Goal: Communication & Community: Answer question/provide support

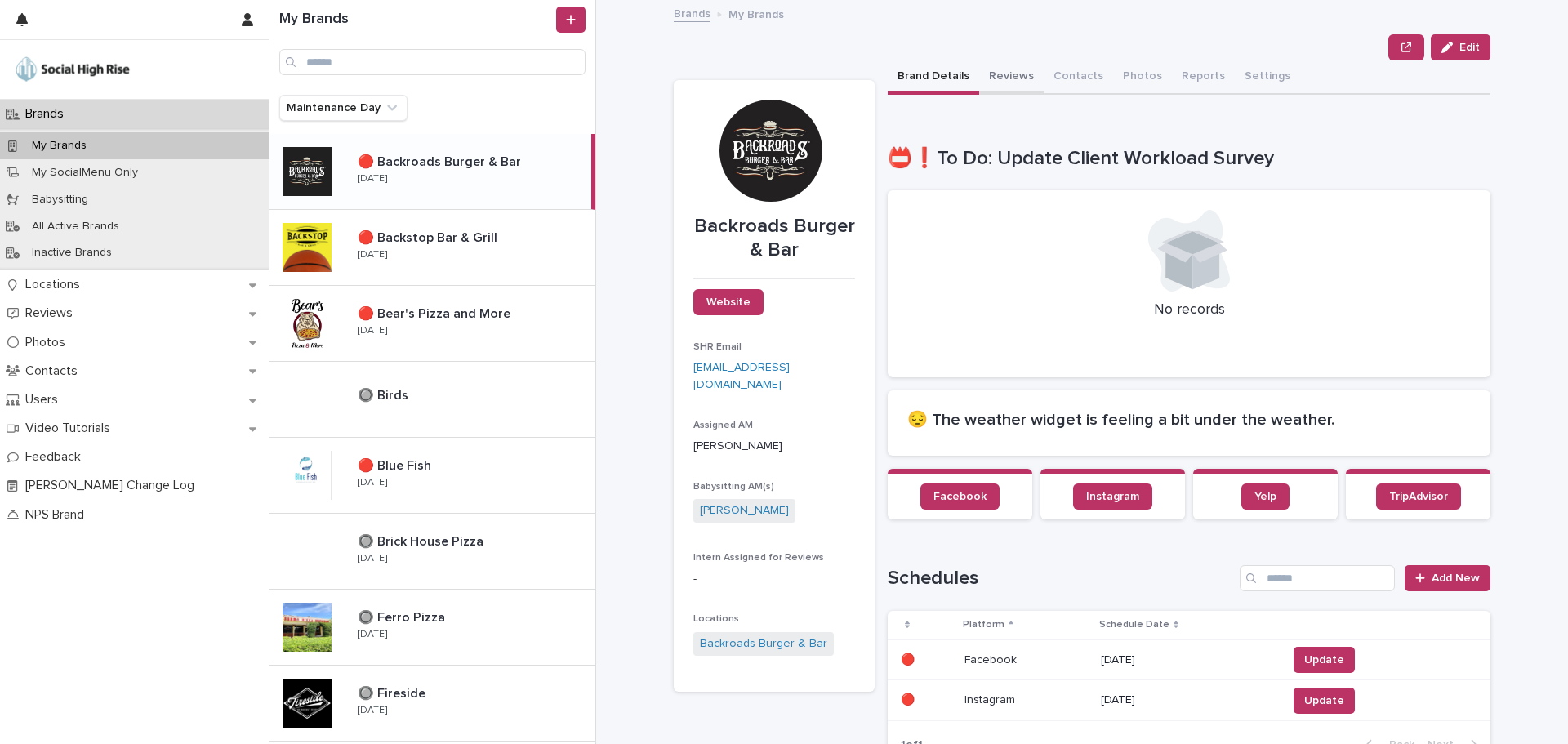
click at [1001, 72] on button "Reviews" at bounding box center [1011, 77] width 65 height 35
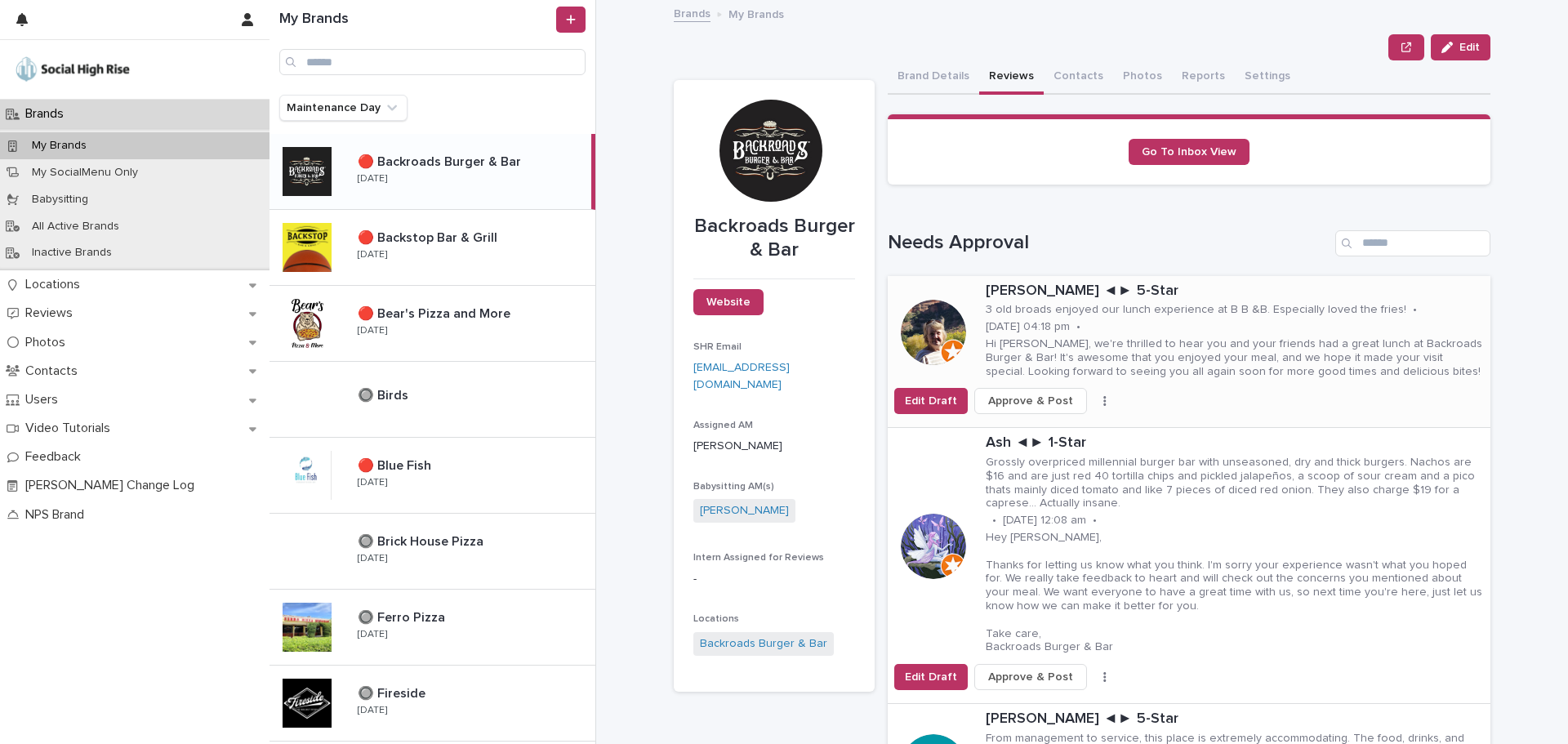
click at [1071, 305] on p "3 old broads enjoyed our lunch experience at B B &B. Especially loved the fries!" at bounding box center [1196, 310] width 421 height 14
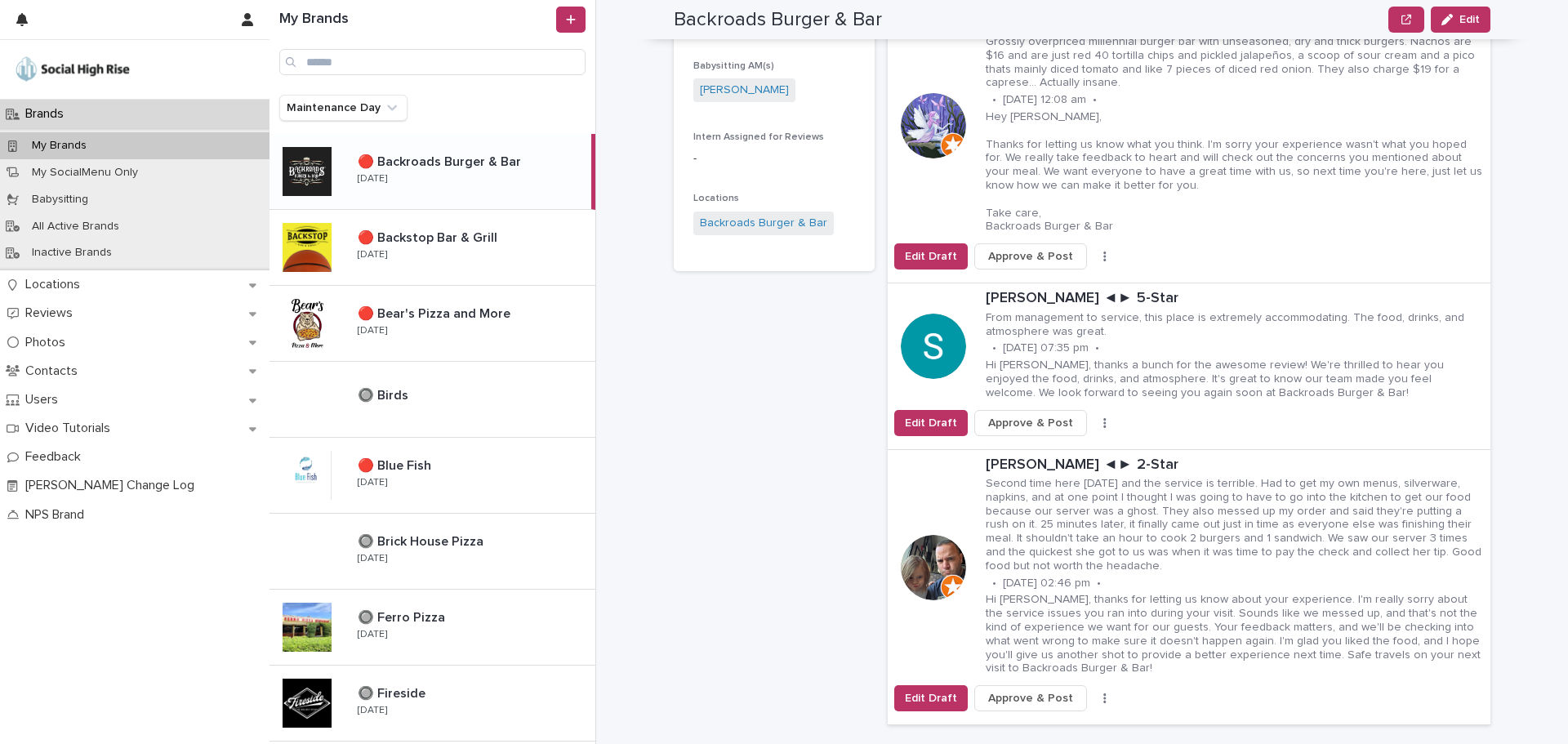
scroll to position [409, 0]
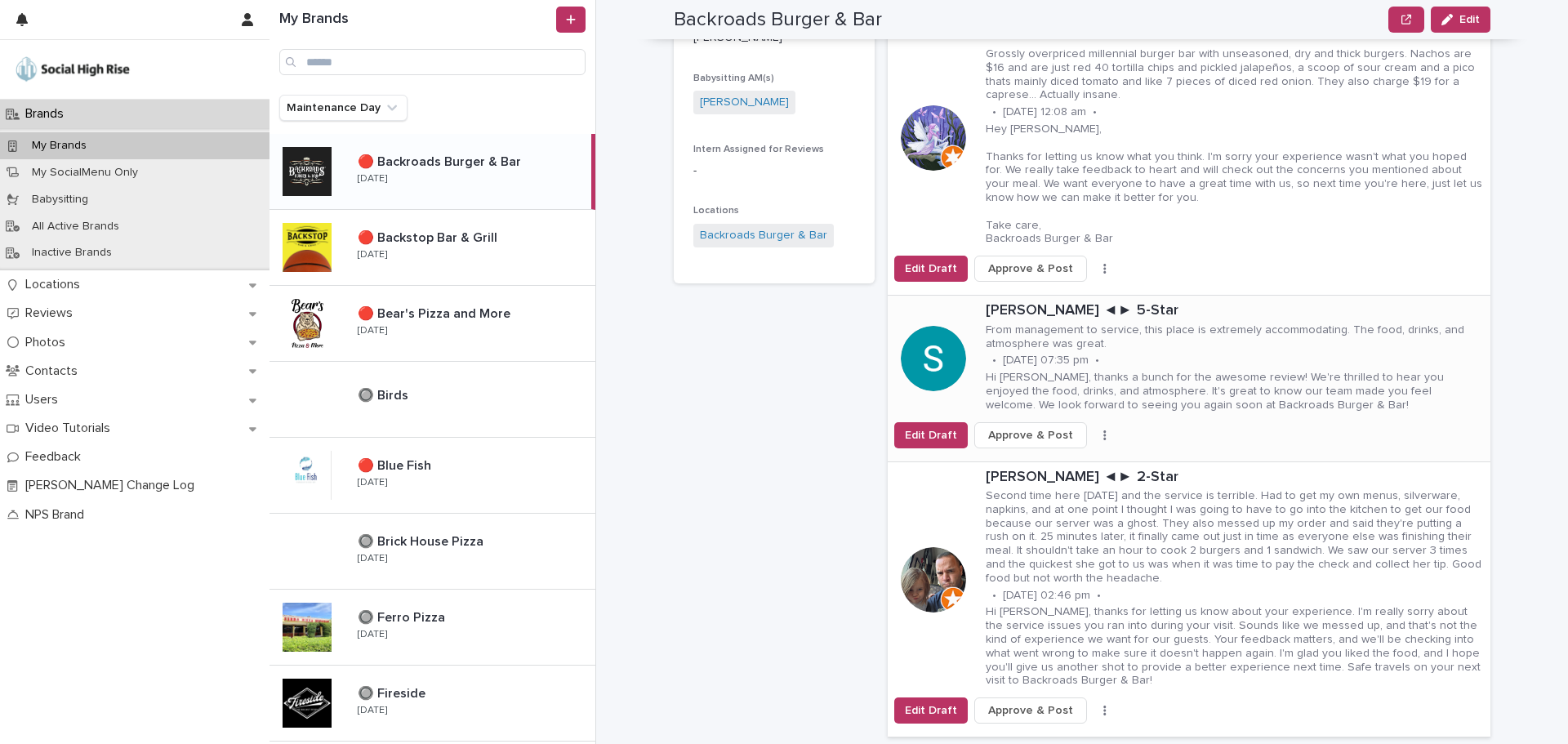
click at [1014, 326] on p "From management to service, this place is extremely accommodating. The food, dr…" at bounding box center [1234, 337] width 498 height 28
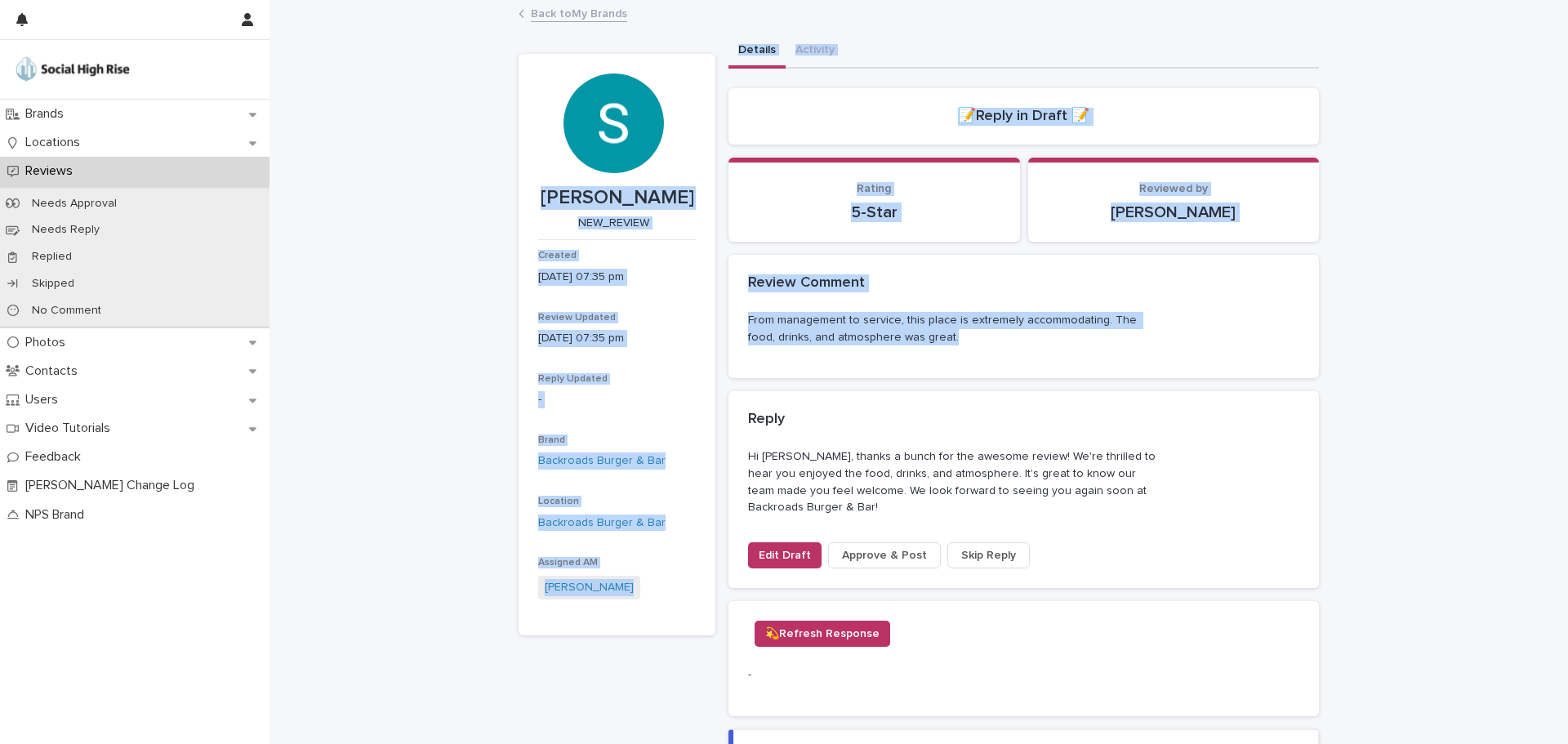
drag, startPoint x: 939, startPoint y: 342, endPoint x: 547, endPoint y: 169, distance: 428.5
click at [547, 169] on div "[PERSON_NAME] NEW_REVIEW Created [DATE] 07:35 pm Review Updated [DATE] 07:35 pm…" at bounding box center [919, 534] width 800 height 998
copy div "[PERSON_NAME] NEW_REVIEW Created [DATE] 07:35 pm Review Updated [DATE] 07:35 pm…"
click at [779, 543] on button "Edit Draft" at bounding box center [784, 555] width 73 height 26
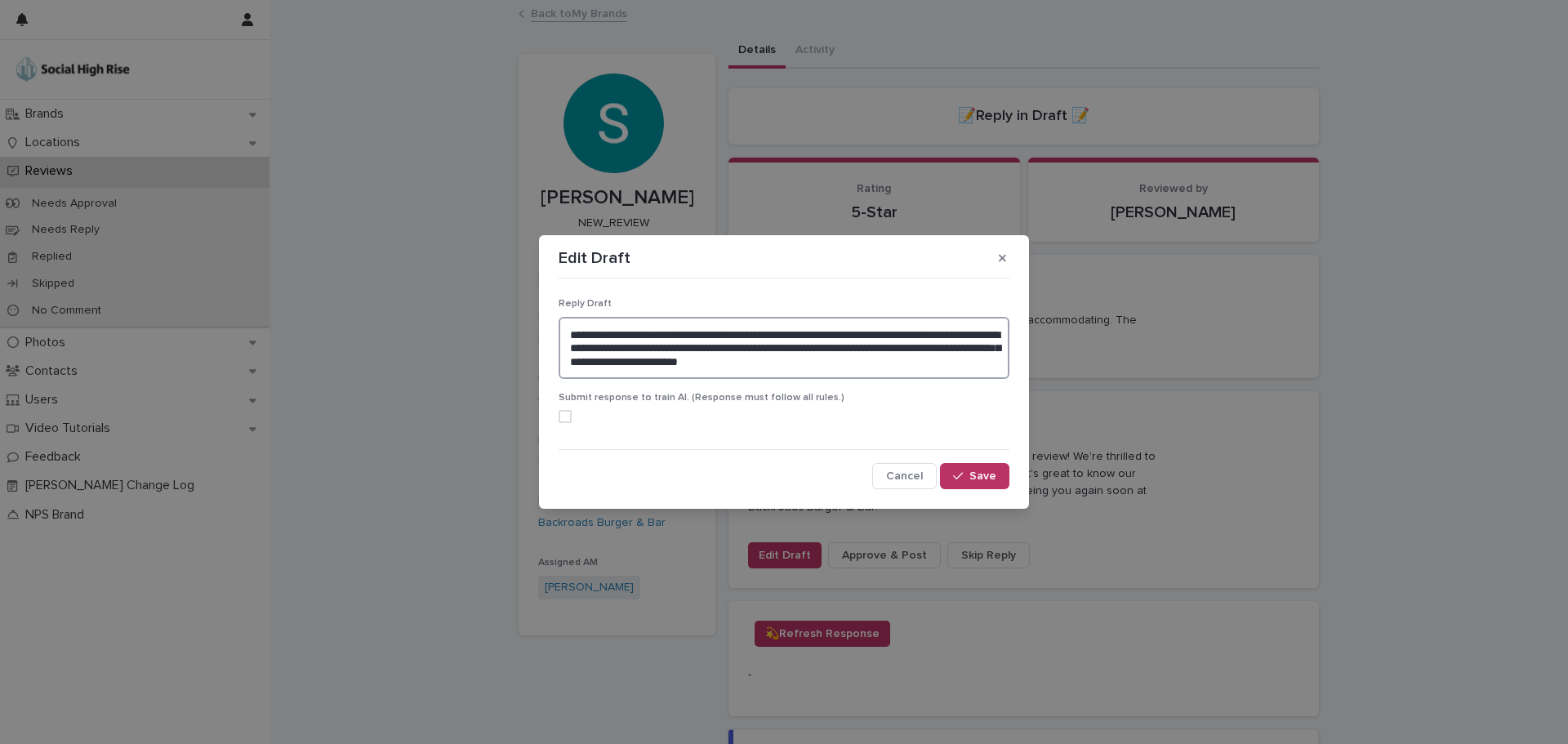
drag, startPoint x: 953, startPoint y: 365, endPoint x: 535, endPoint y: 335, distance: 419.1
click at [535, 335] on div "**********" at bounding box center [784, 372] width 1568 height 744
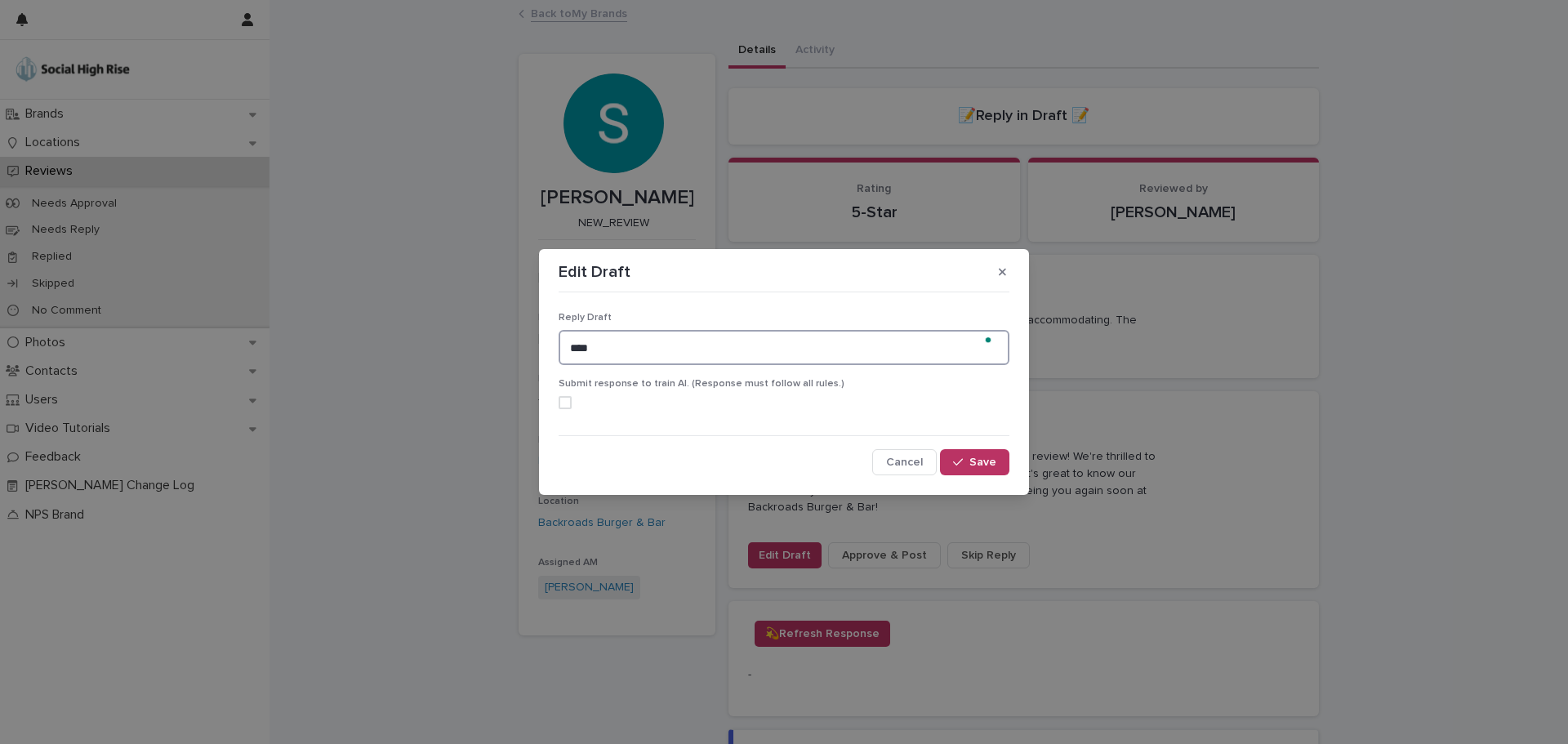
paste textarea "**********"
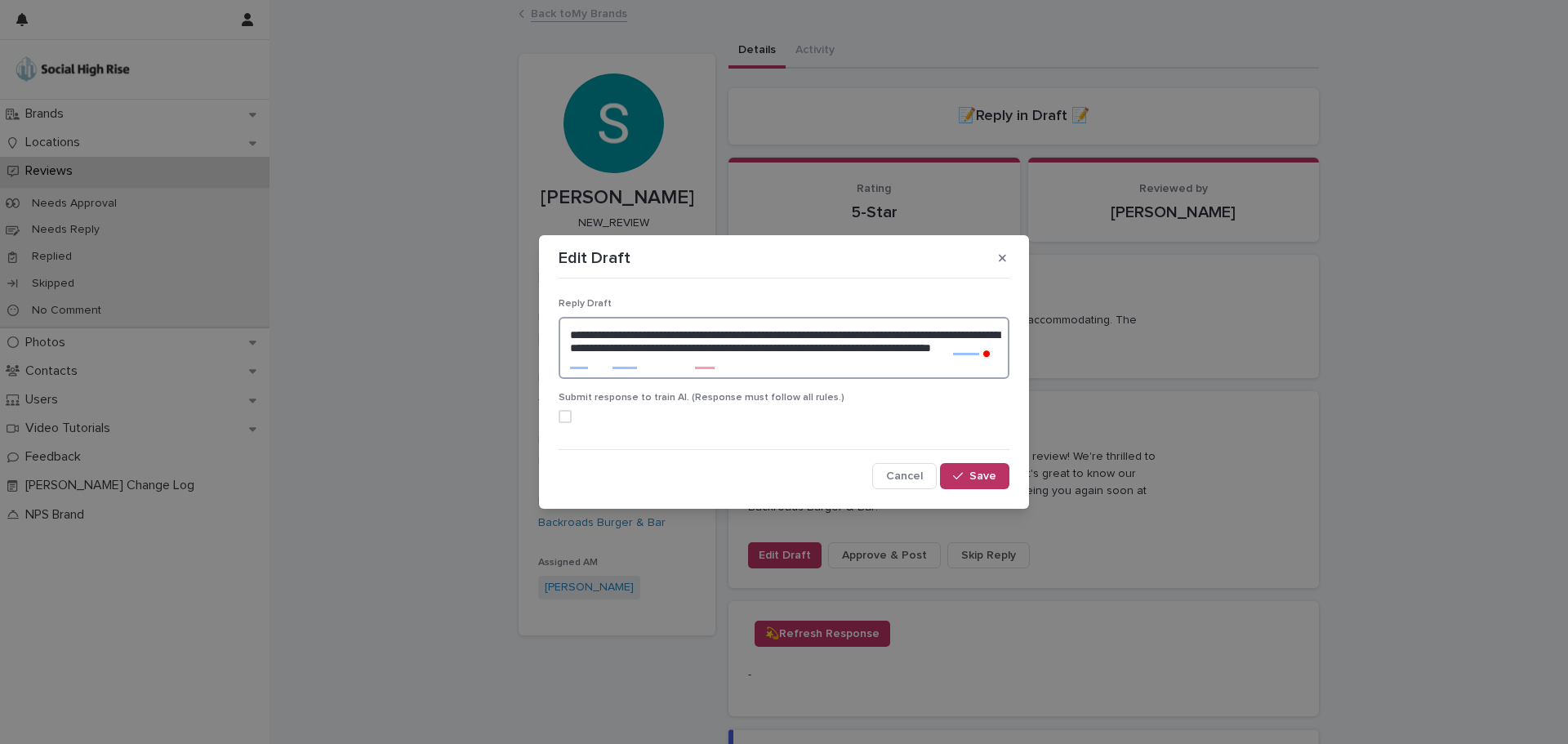
click at [755, 363] on textarea "**********" at bounding box center [784, 348] width 451 height 62
type textarea "**********"
click at [958, 478] on icon "button" at bounding box center [958, 476] width 9 height 11
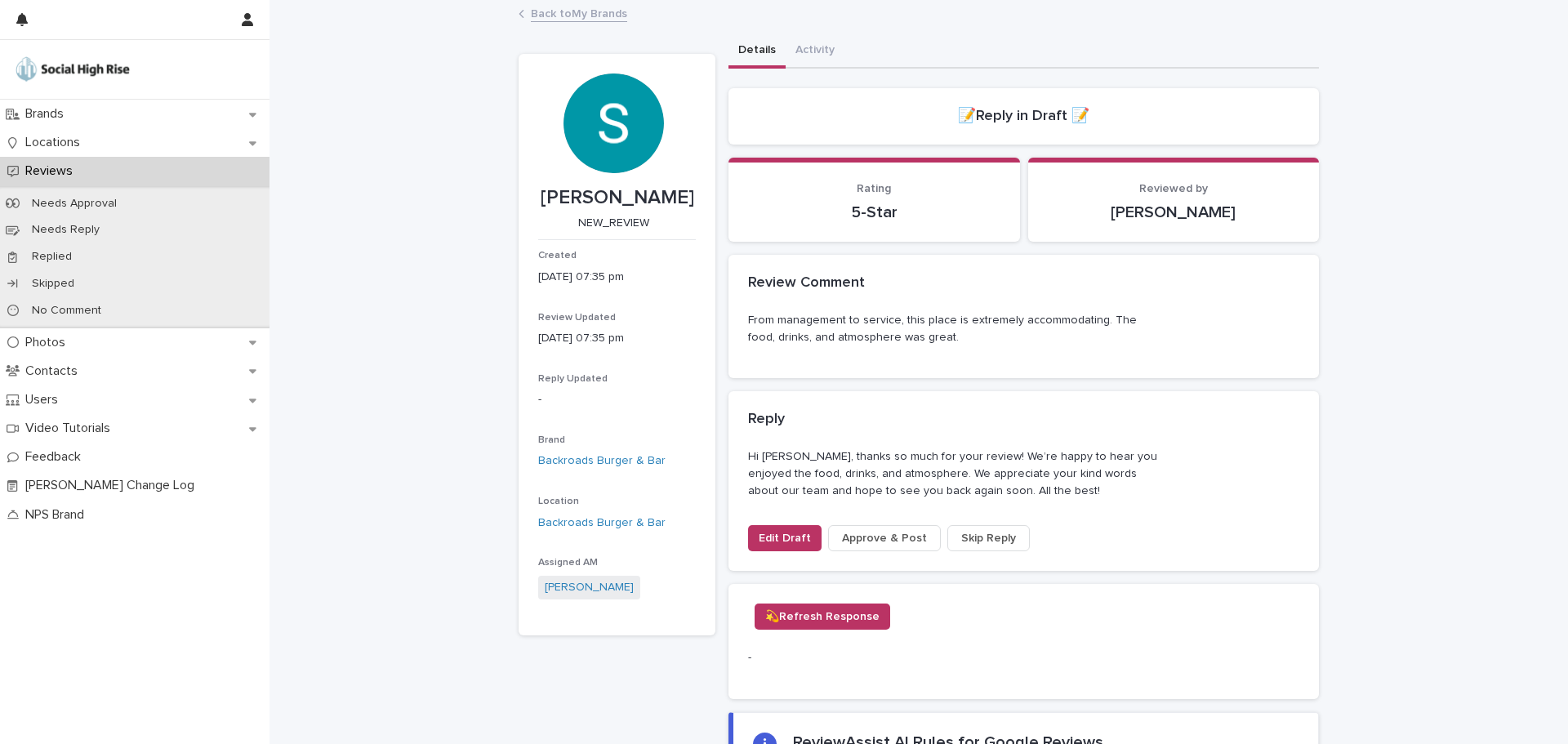
click at [879, 533] on span "Approve & Post" at bounding box center [884, 537] width 85 height 16
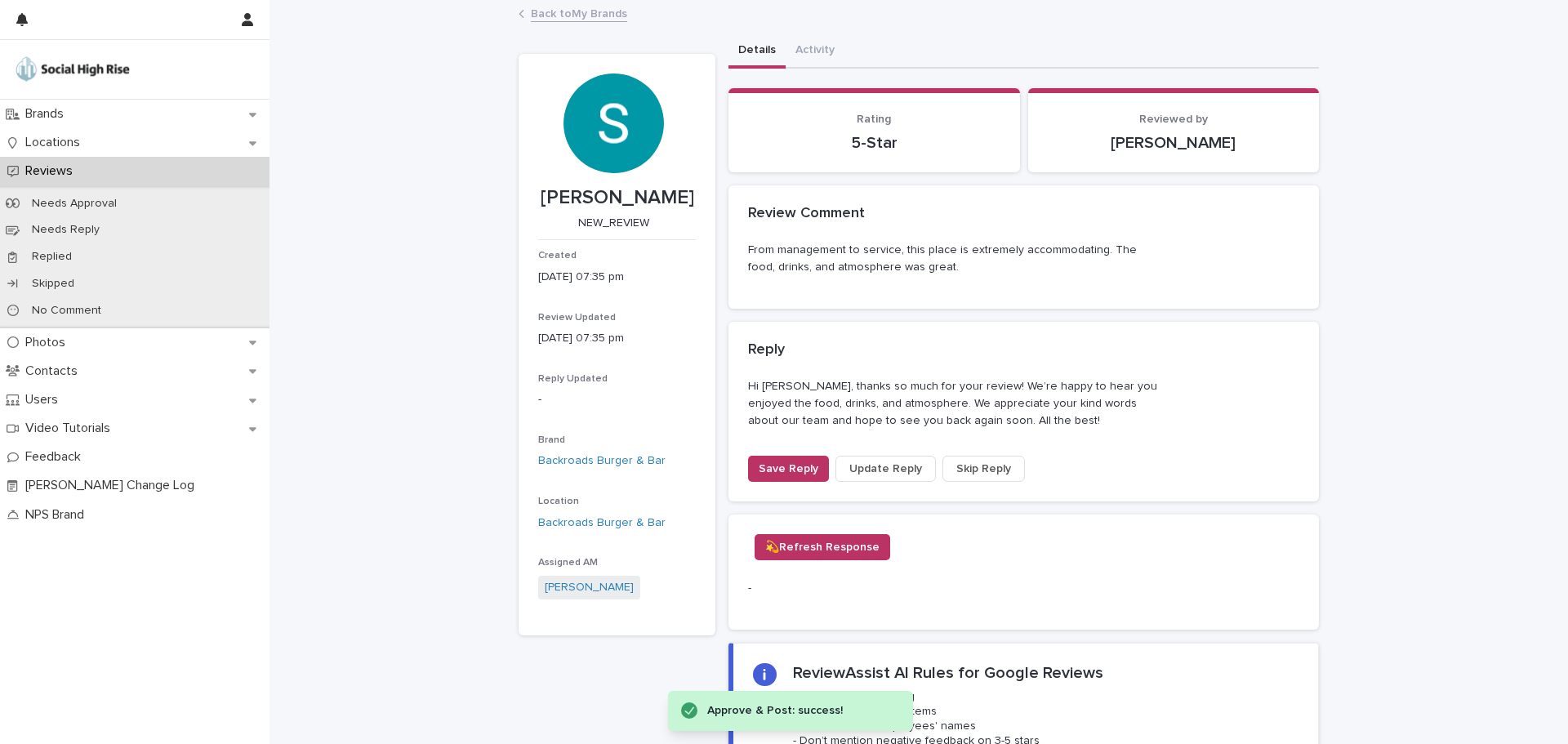
click at [571, 9] on link "Back to My Brands" at bounding box center [579, 12] width 97 height 19
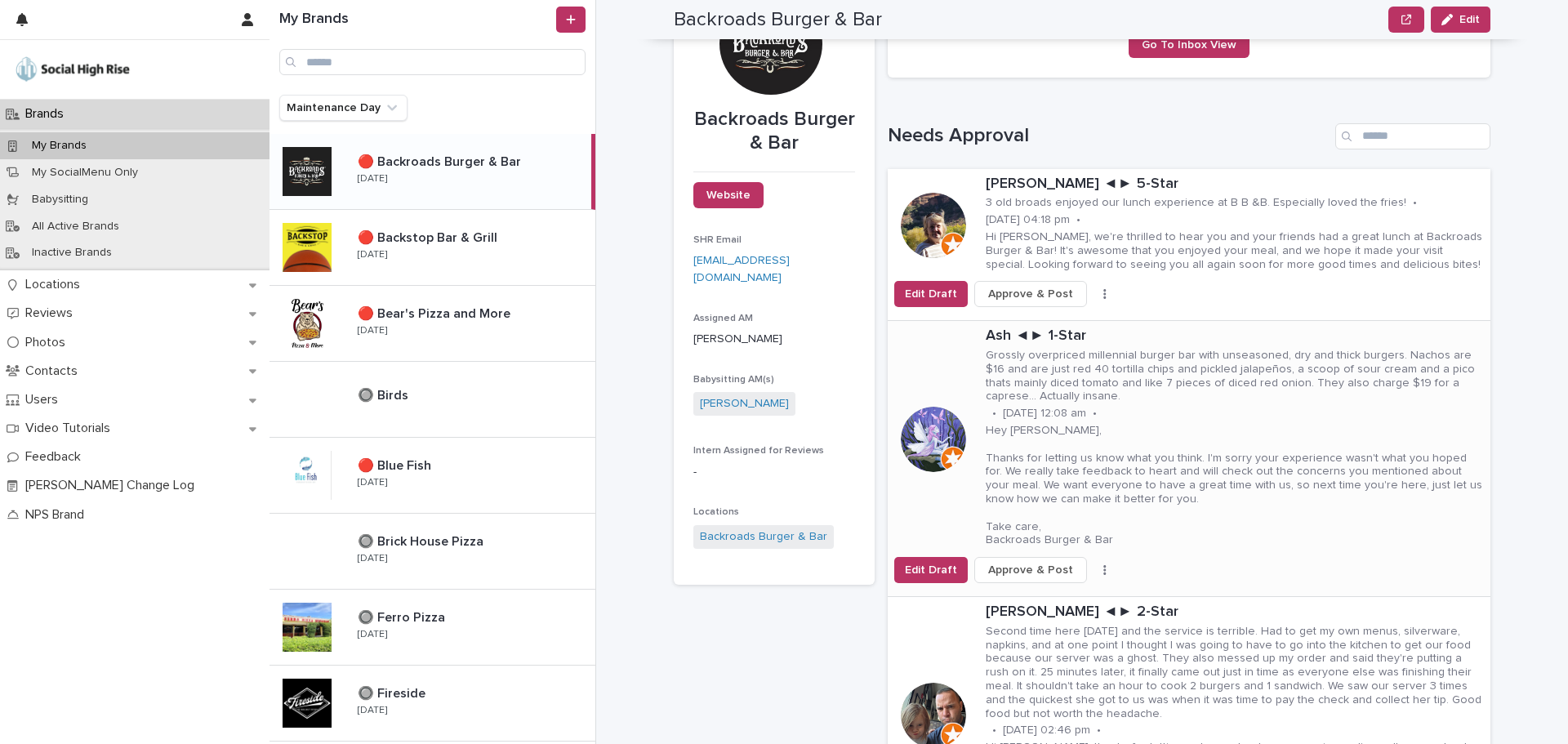
scroll to position [82, 0]
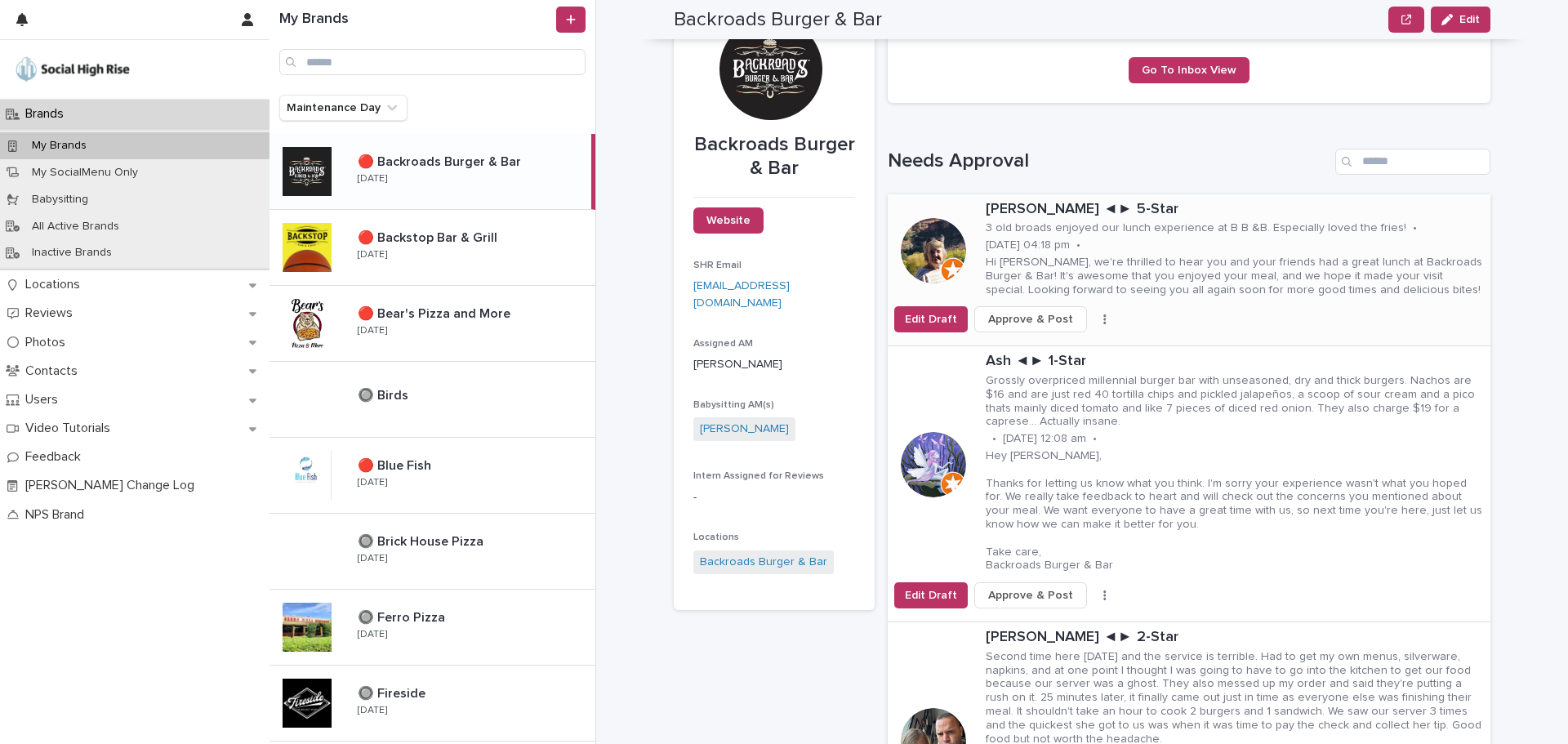
click at [1057, 253] on div "Hi [PERSON_NAME], we're thrilled to hear you and your friends had a great lunch…" at bounding box center [1234, 274] width 498 height 44
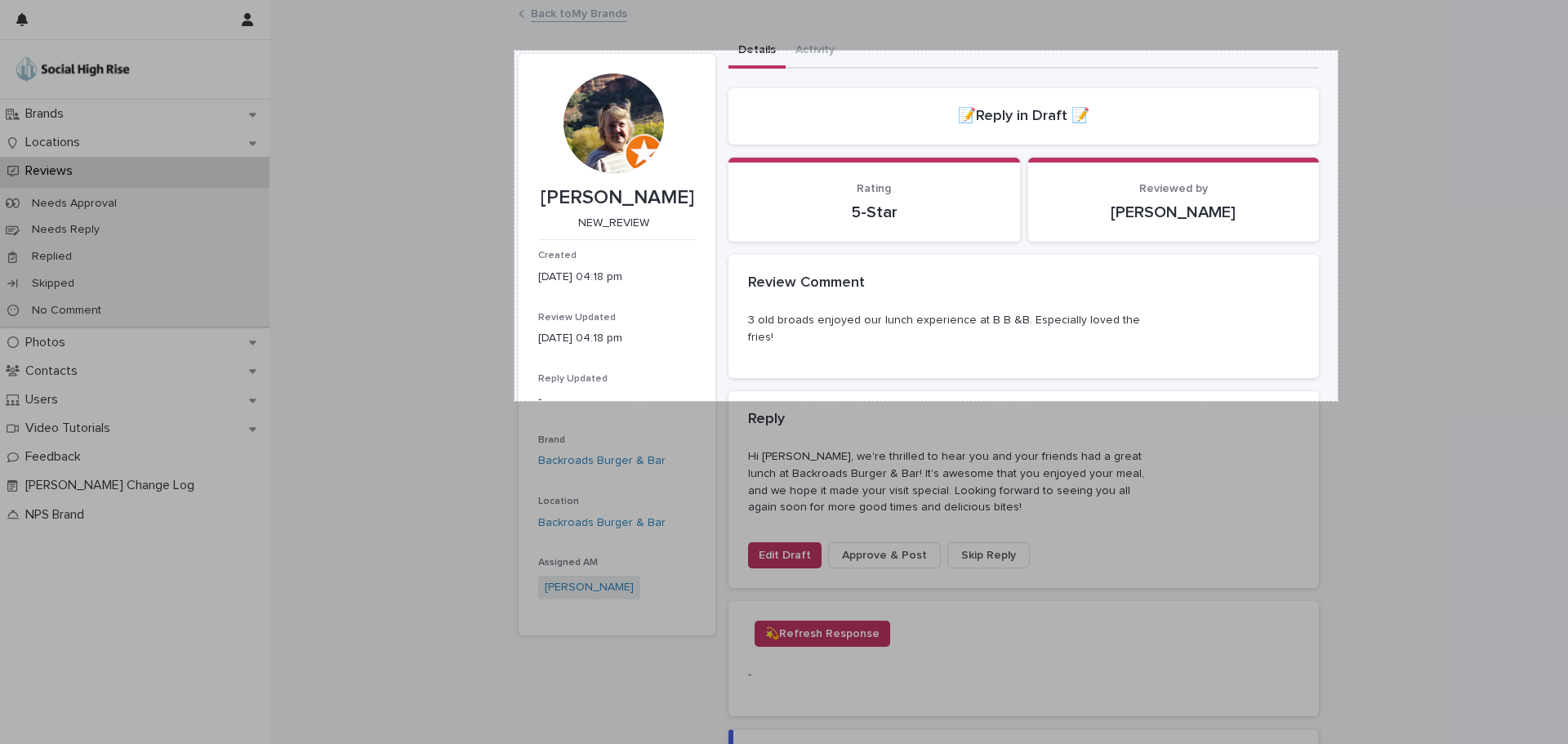
drag, startPoint x: 515, startPoint y: 51, endPoint x: 1338, endPoint y: 401, distance: 894.3
click at [1338, 401] on div "1008 X 429" at bounding box center [784, 372] width 1568 height 744
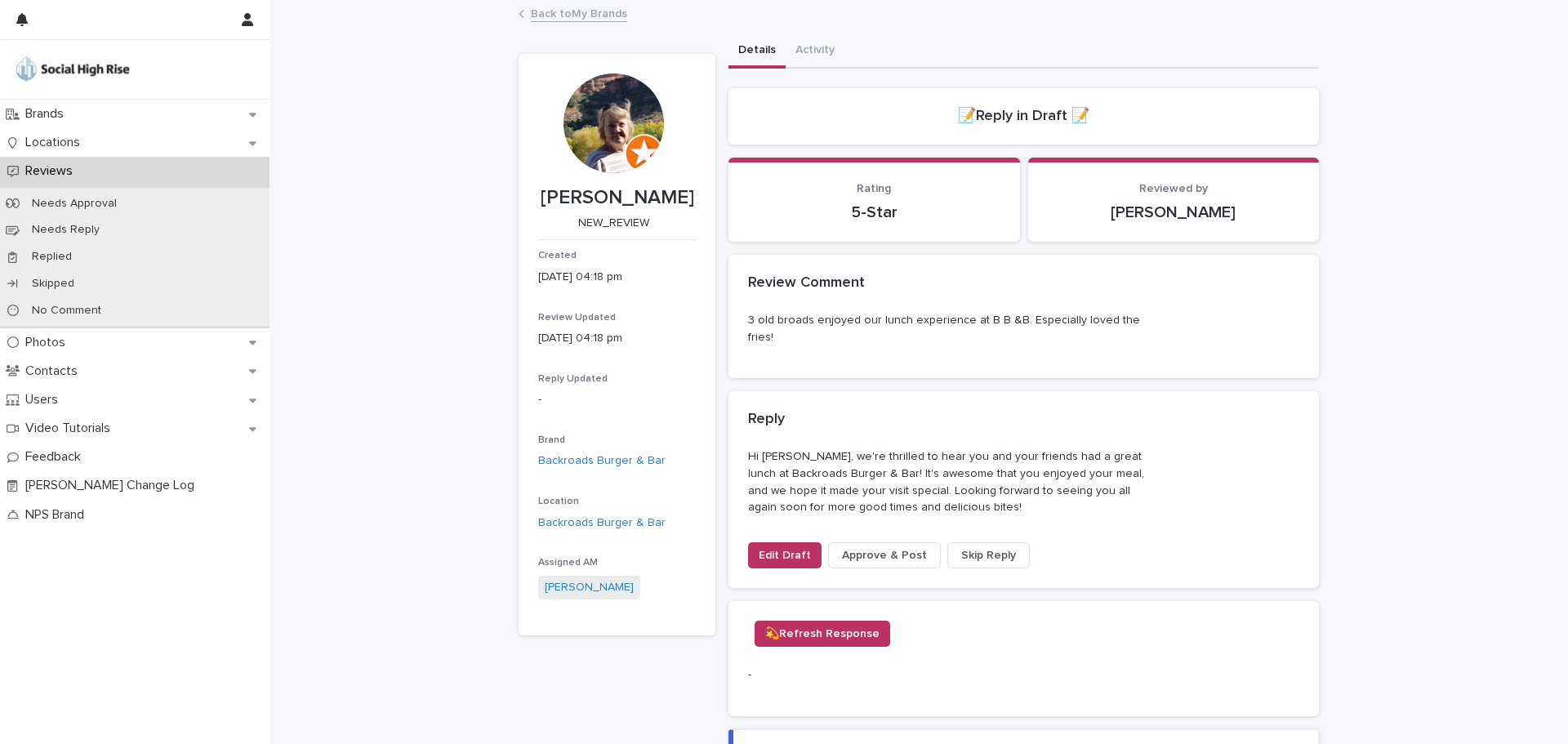
click at [582, 9] on link "Back to My Brands" at bounding box center [579, 12] width 97 height 19
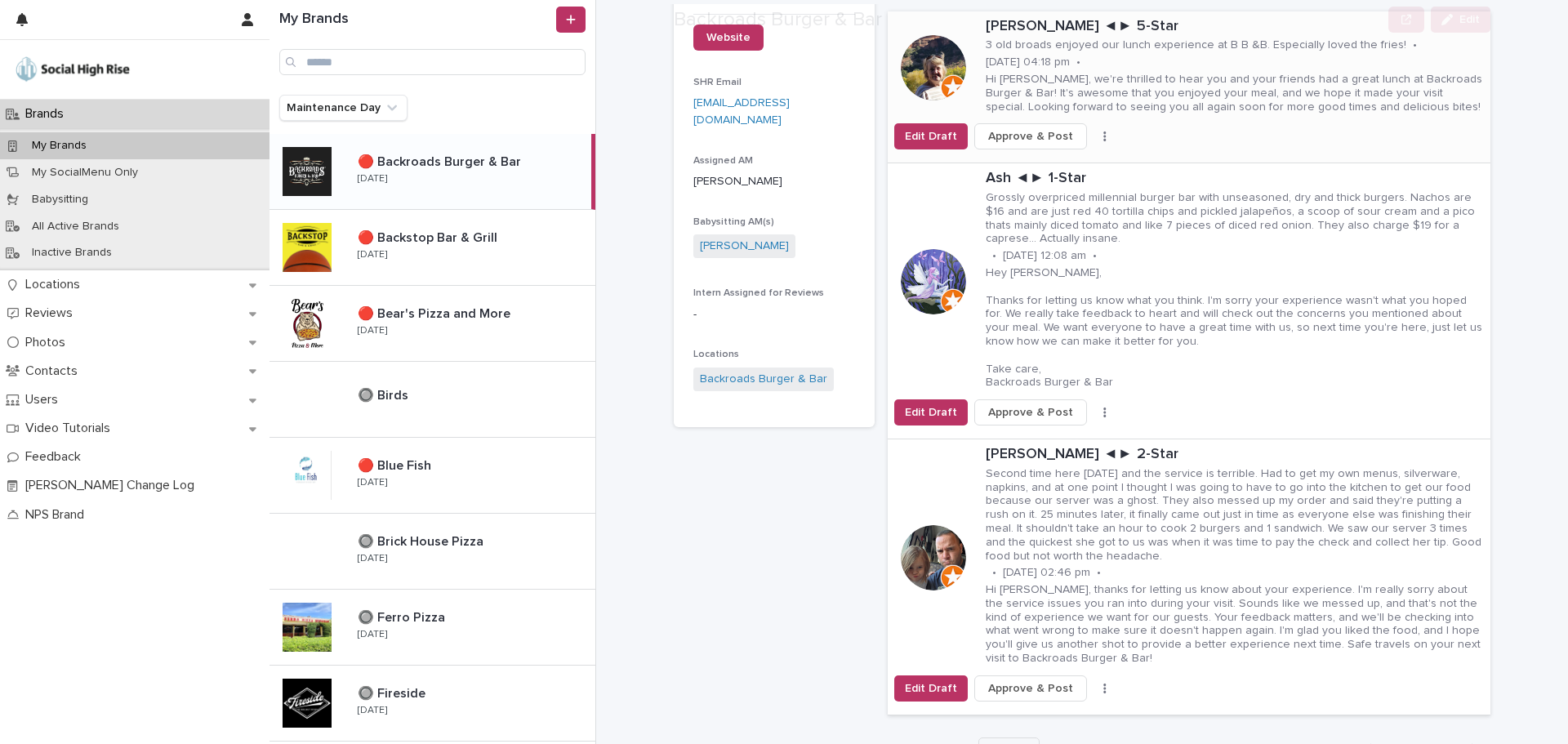
scroll to position [327, 0]
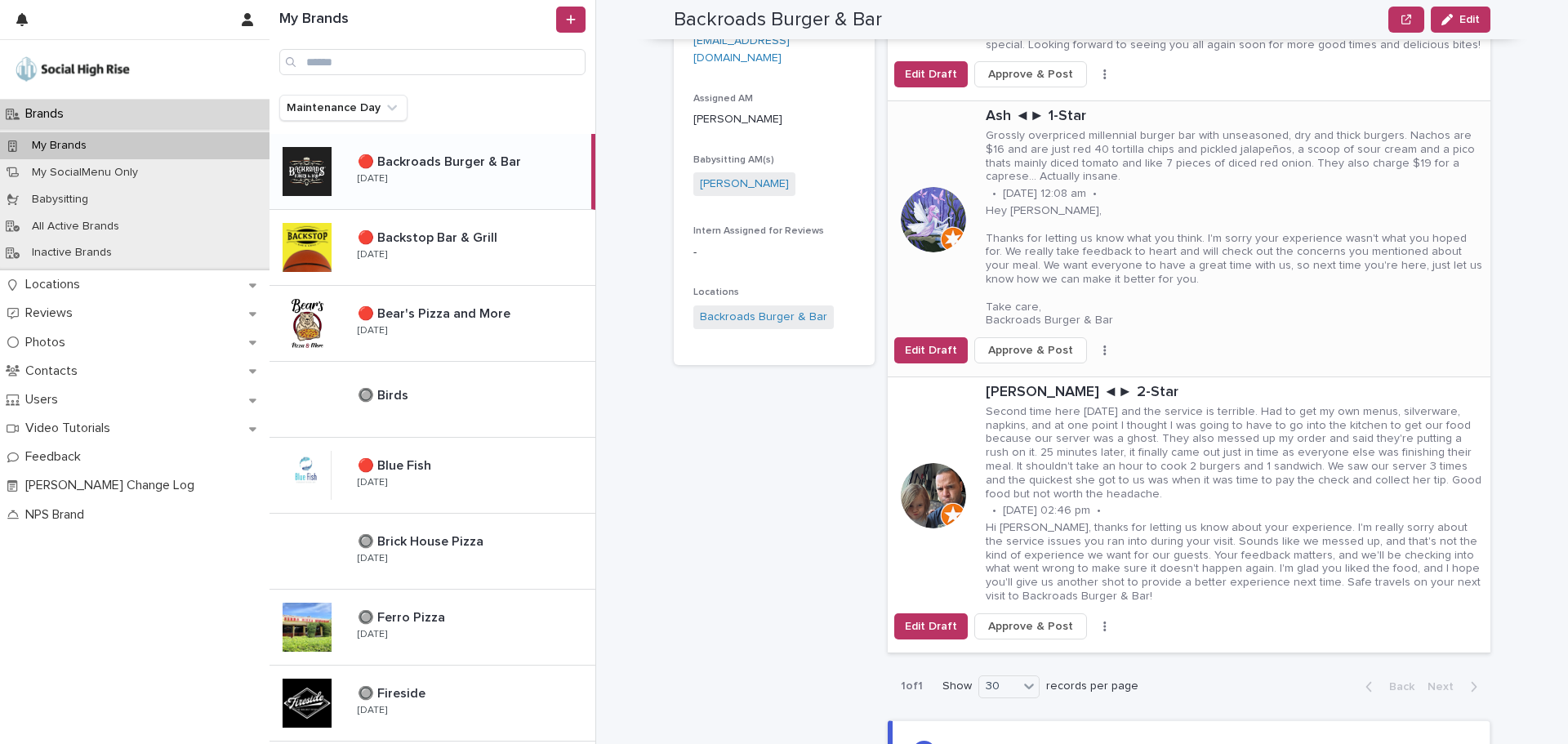
click at [1010, 147] on p "Grossly overpriced millennial burger bar with unseasoned, dry and thick burgers…" at bounding box center [1234, 156] width 498 height 54
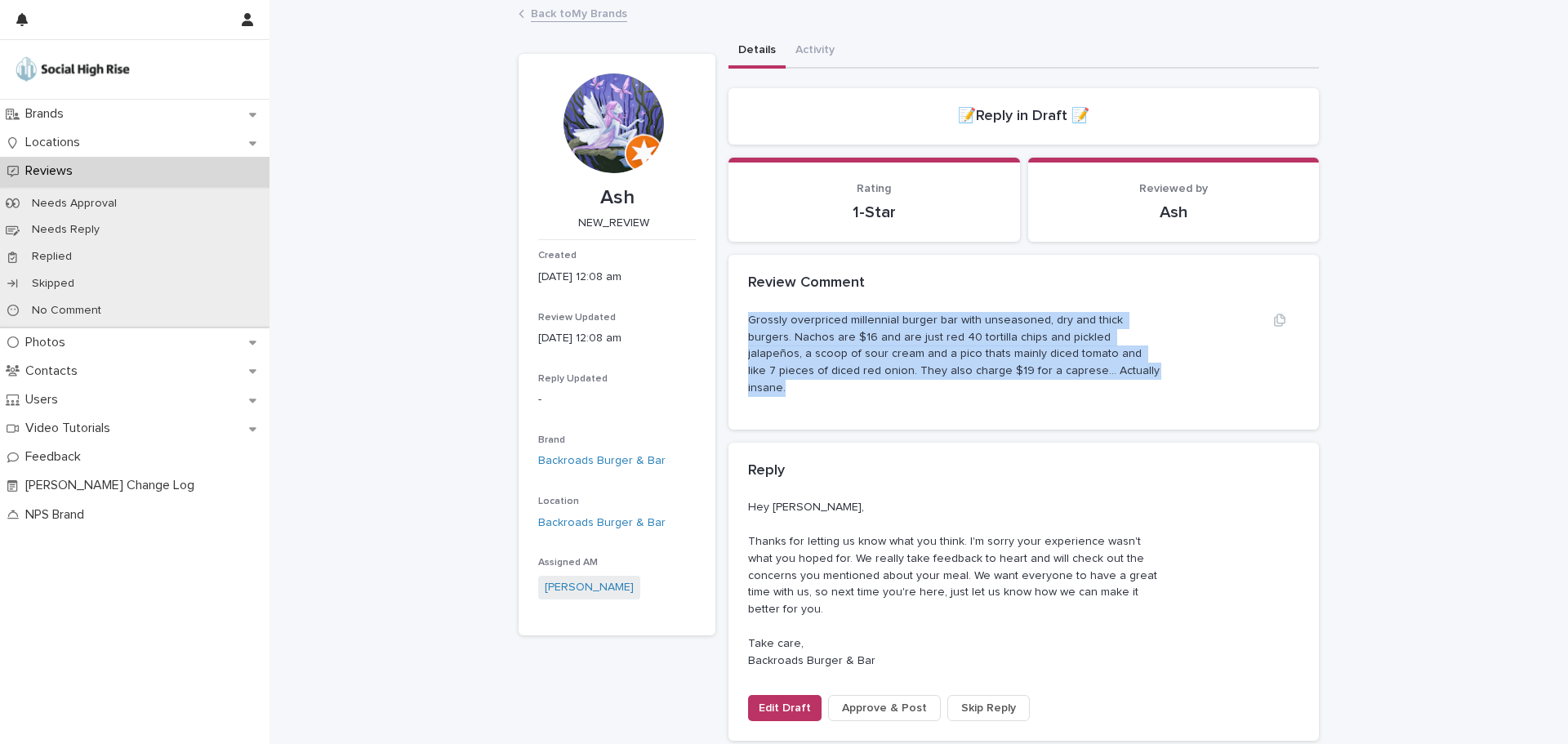
drag, startPoint x: 1079, startPoint y: 375, endPoint x: 743, endPoint y: 316, distance: 341.1
click at [748, 316] on p "Grossly overpriced millennial burger bar with unseasoned, dry and thick burgers…" at bounding box center [955, 354] width 413 height 85
copy p "Grossly overpriced millennial burger bar with unseasoned, dry and thick burgers…"
click at [545, 11] on link "Back to My Brands" at bounding box center [579, 12] width 97 height 19
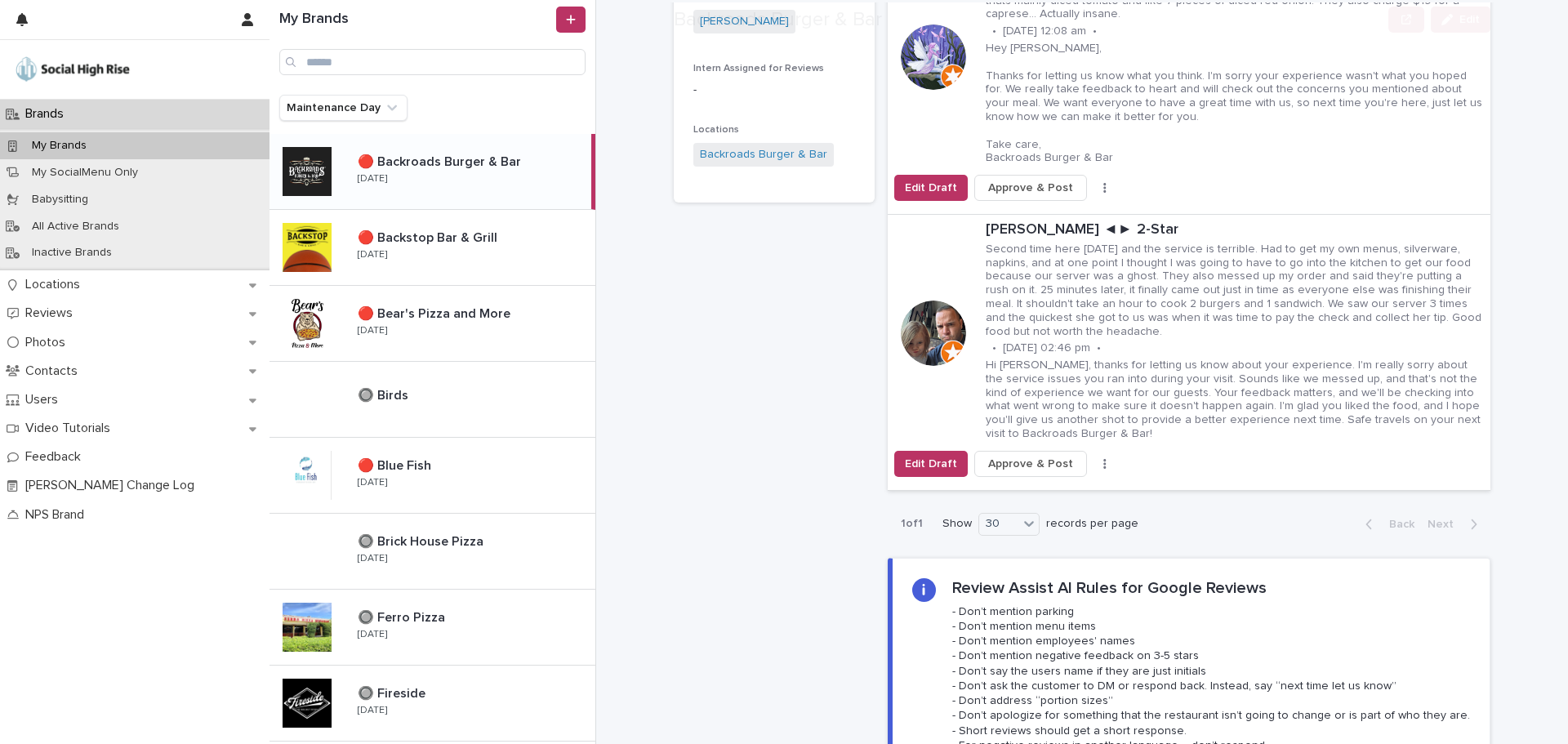
scroll to position [490, 0]
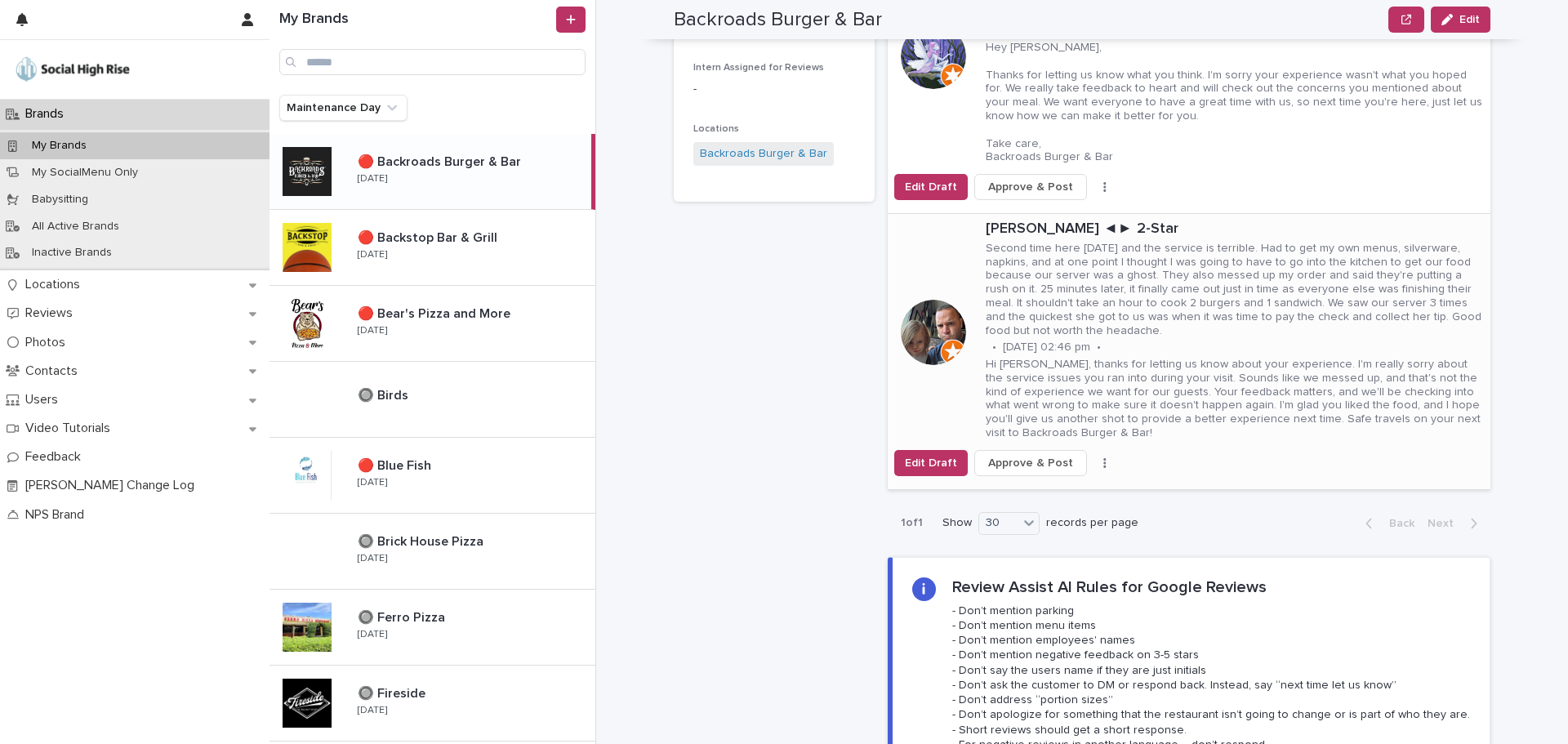
click at [997, 232] on p "[PERSON_NAME] ◄► 2-Star" at bounding box center [1234, 229] width 498 height 18
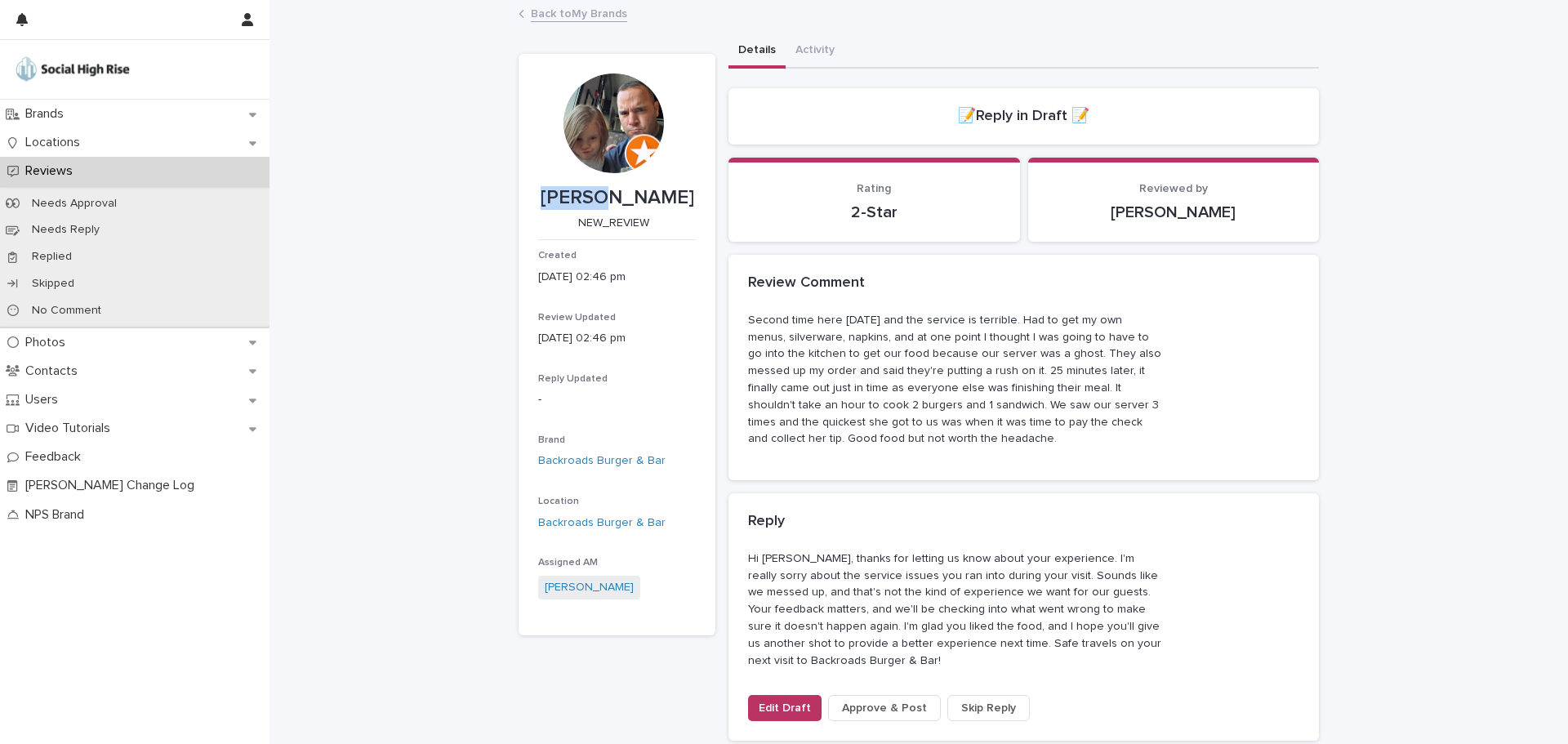
drag, startPoint x: 596, startPoint y: 195, endPoint x: 505, endPoint y: 196, distance: 91.0
click at [510, 196] on div "**********" at bounding box center [918, 613] width 816 height 1224
copy p "Jordan"
drag, startPoint x: 960, startPoint y: 438, endPoint x: 738, endPoint y: 318, distance: 252.4
click at [738, 318] on div "Second time here [DATE] and the service is terrible. Had to get my own menus, s…" at bounding box center [1024, 395] width 591 height 168
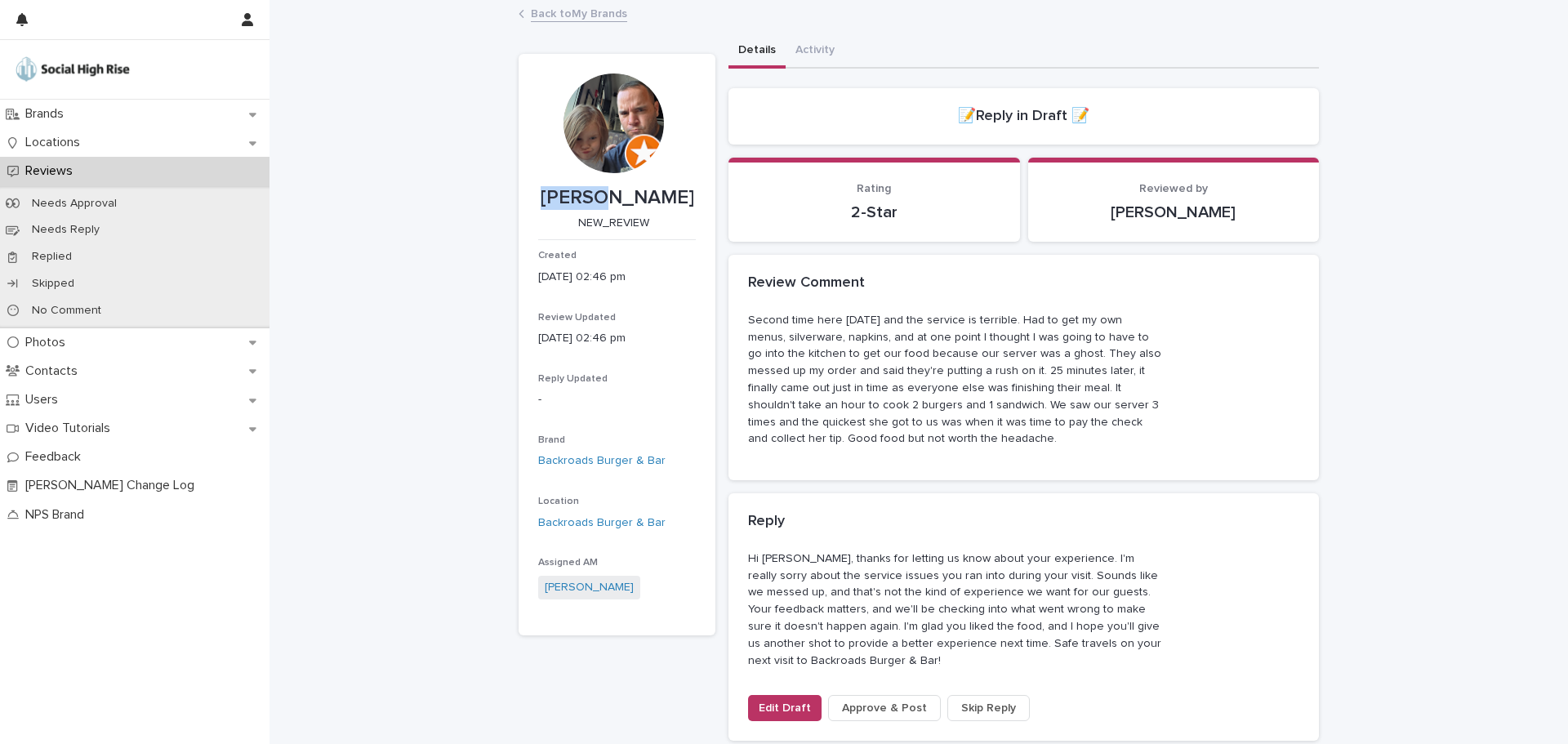
copy p "Second time here [DATE] and the service is terrible. Had to get my own menus, s…"
